Goal: Entertainment & Leisure: Consume media (video, audio)

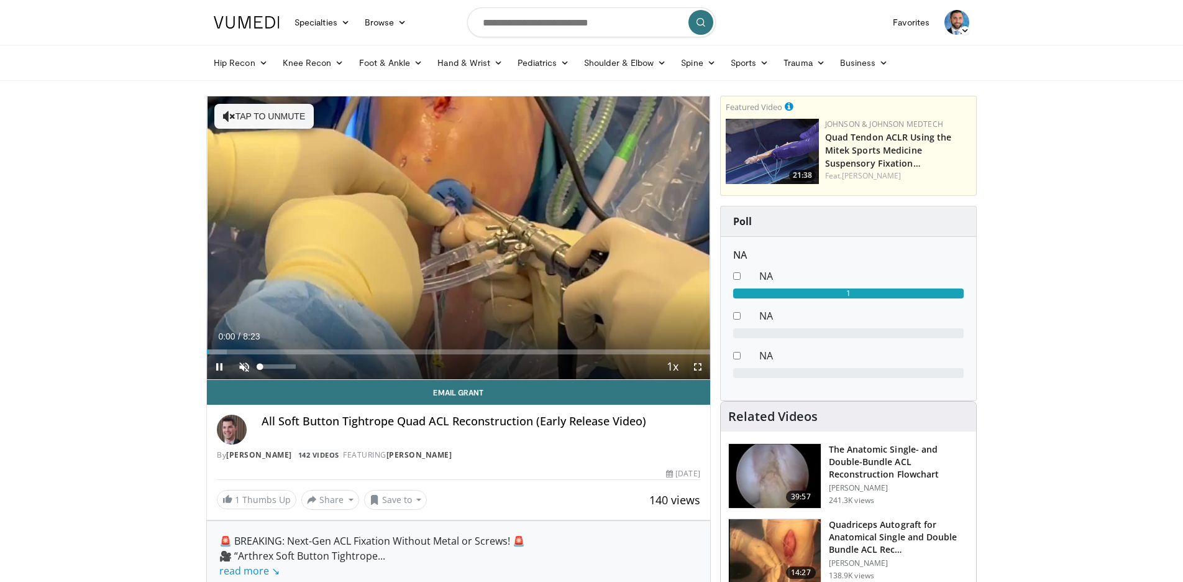
click at [244, 367] on span "Video Player" at bounding box center [244, 366] width 25 height 25
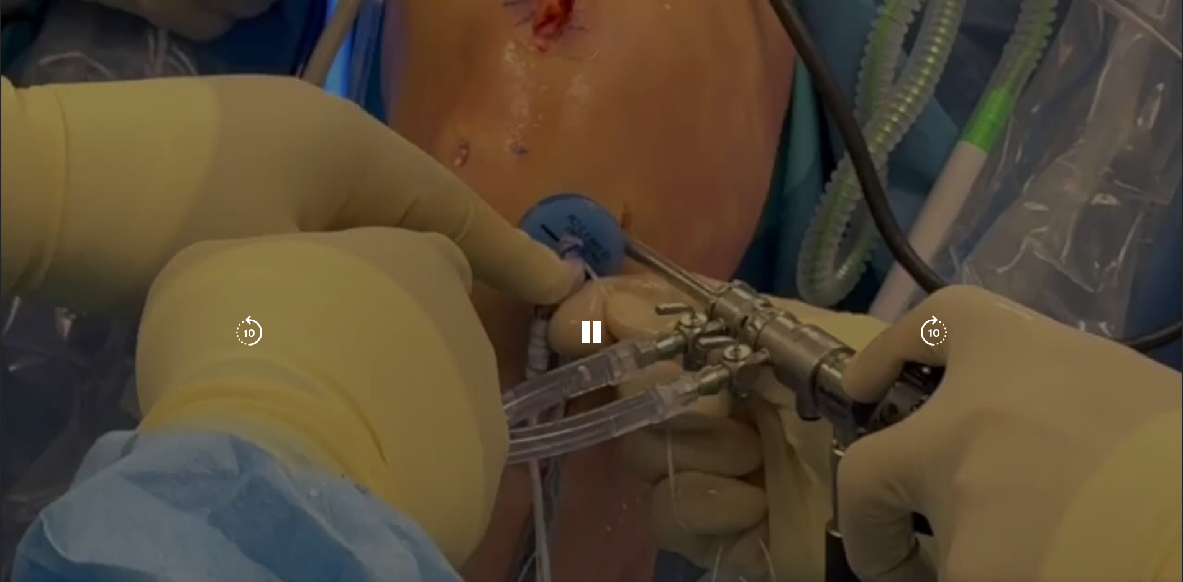
scroll to position [970, 0]
click at [722, 113] on div "10 seconds Tap to unmute" at bounding box center [591, 332] width 1183 height 665
click at [893, 546] on div "10 seconds Tap to unmute" at bounding box center [591, 332] width 1183 height 665
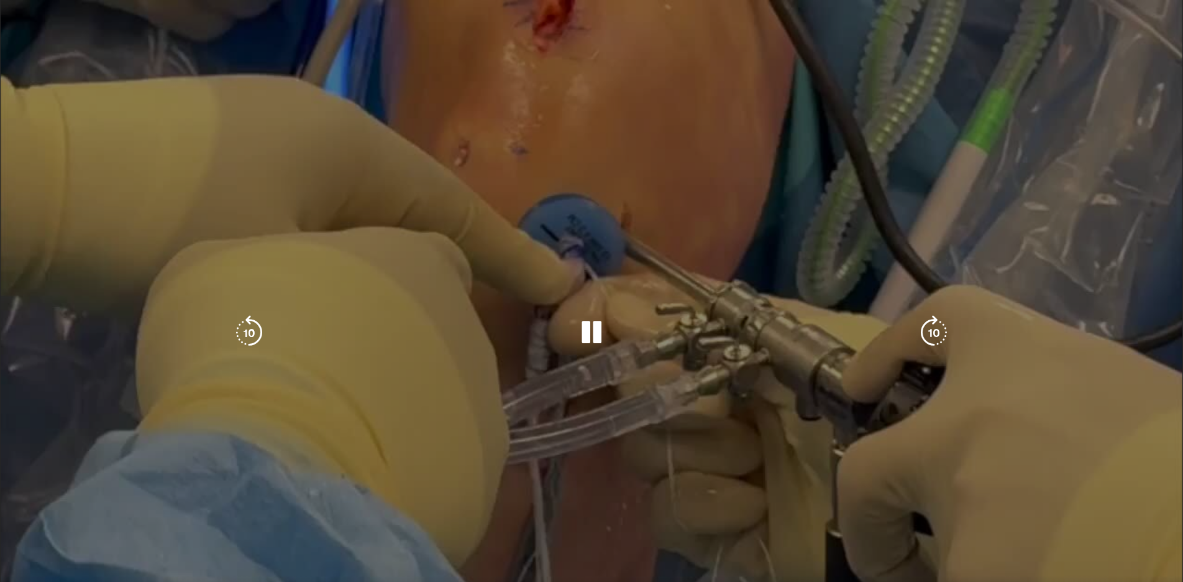
click at [934, 331] on icon "Video Player" at bounding box center [934, 332] width 35 height 35
